Goal: Check status

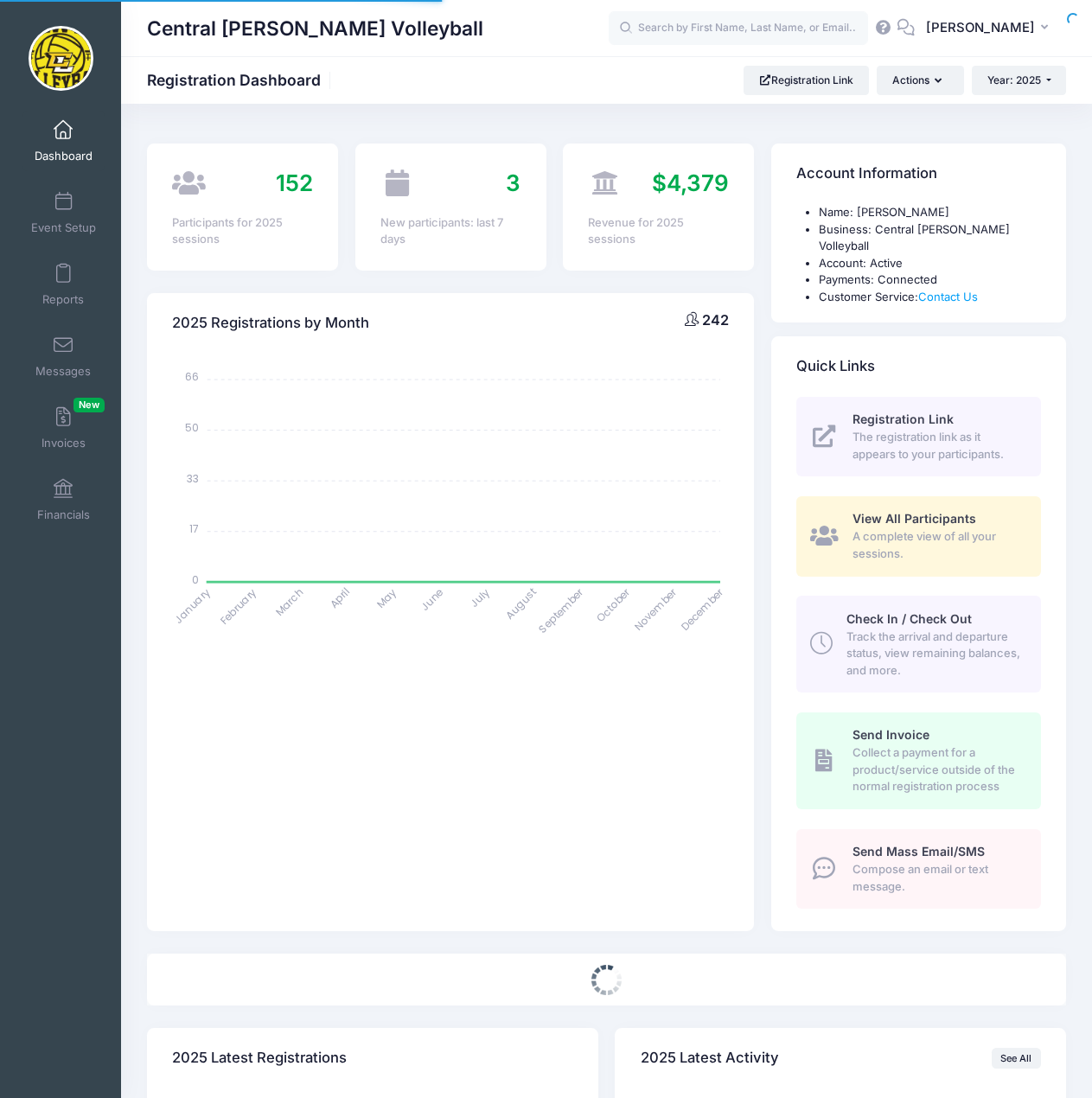
select select
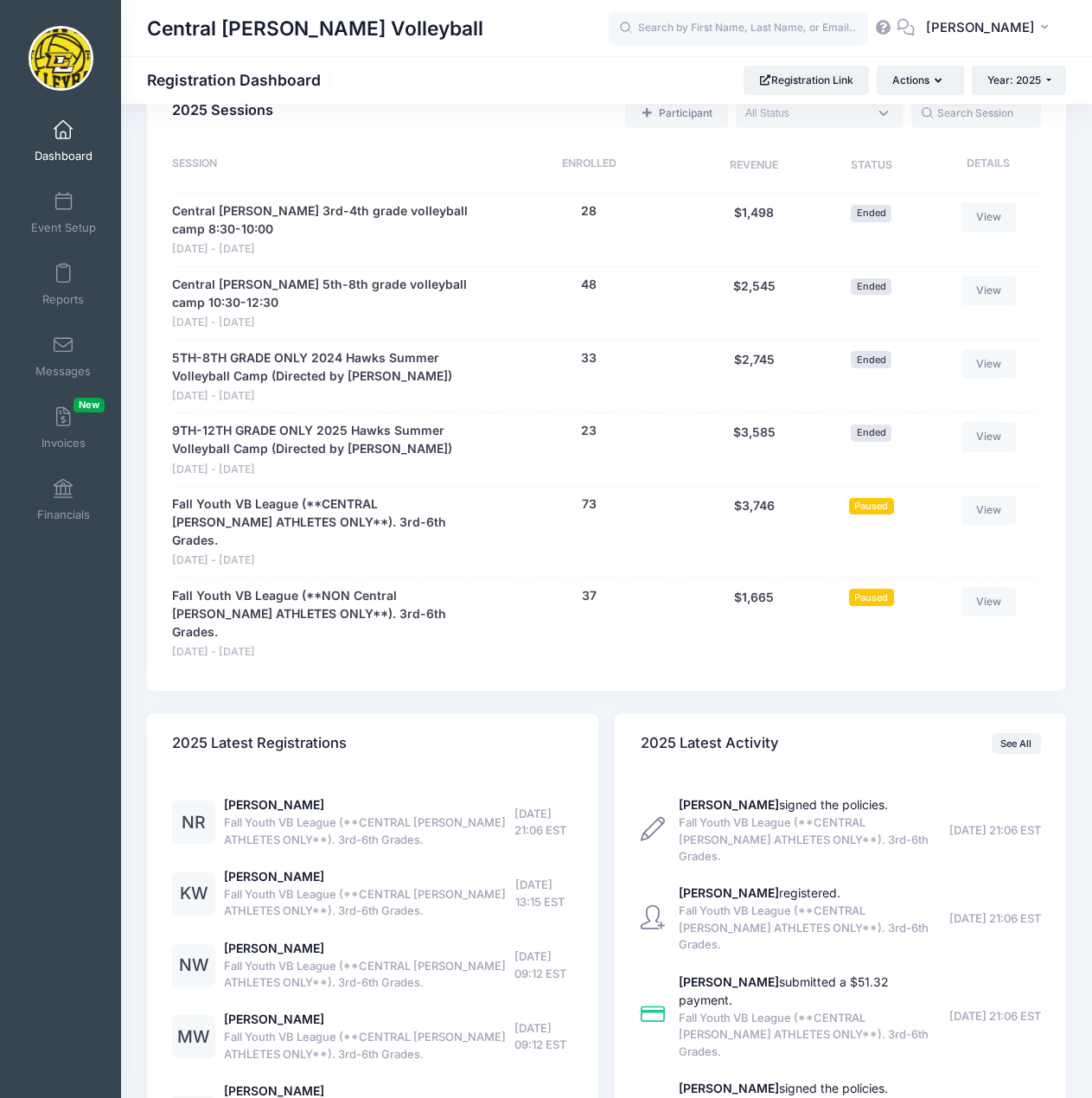
scroll to position [1013, 0]
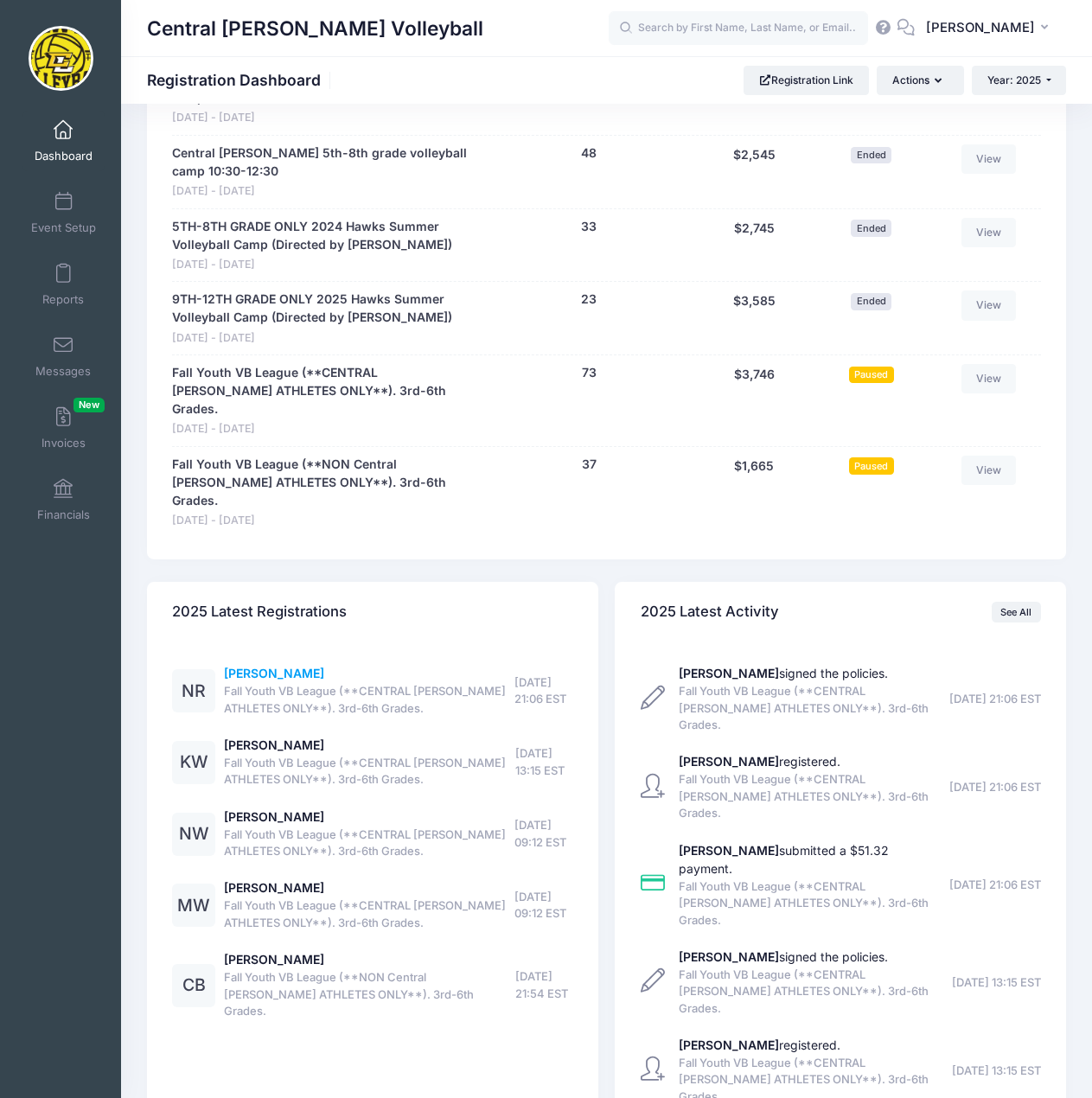
click at [271, 666] on link "Nora Rohdy" at bounding box center [274, 673] width 100 height 15
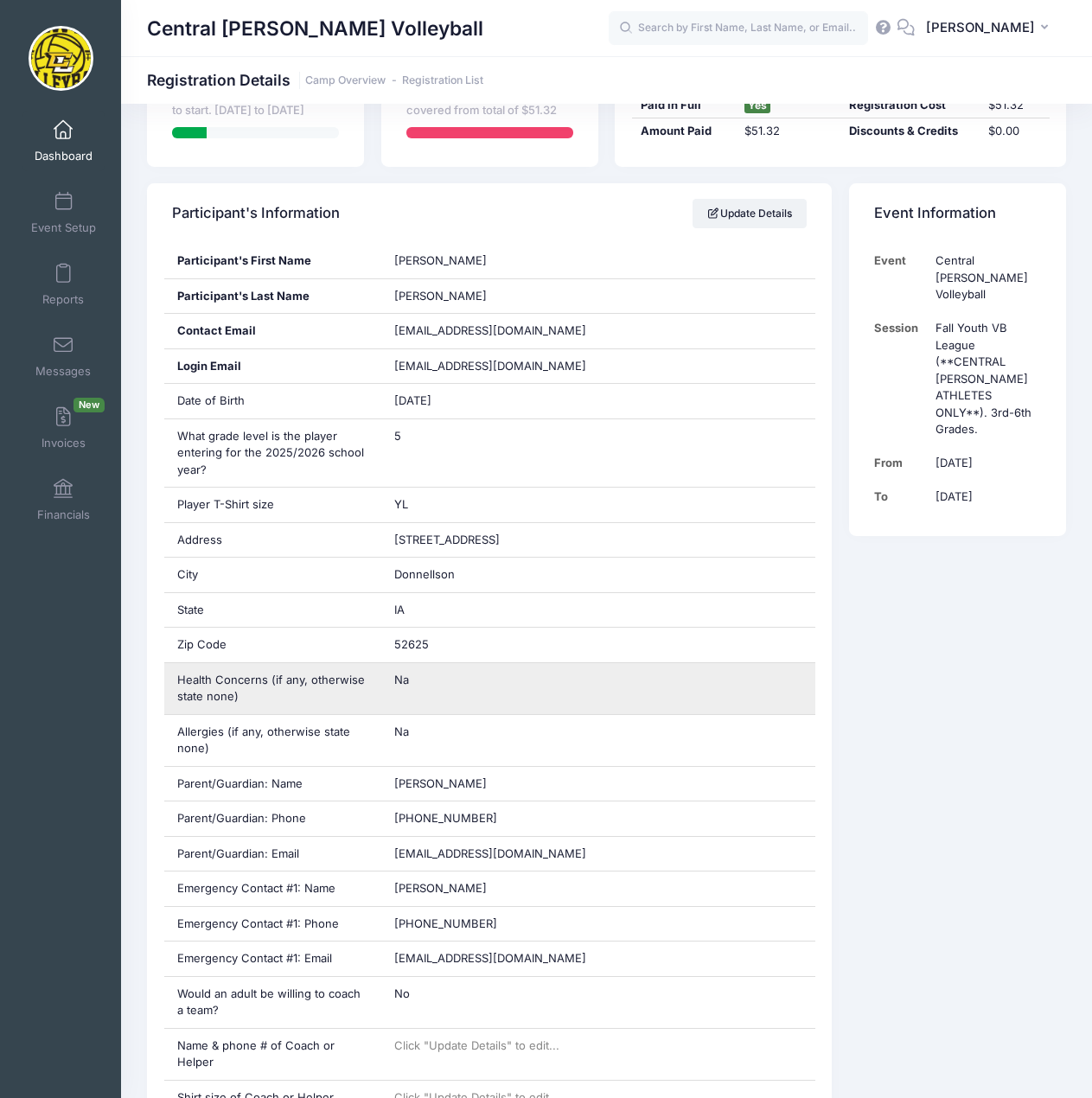
scroll to position [259, 0]
